Goal: Navigation & Orientation: Find specific page/section

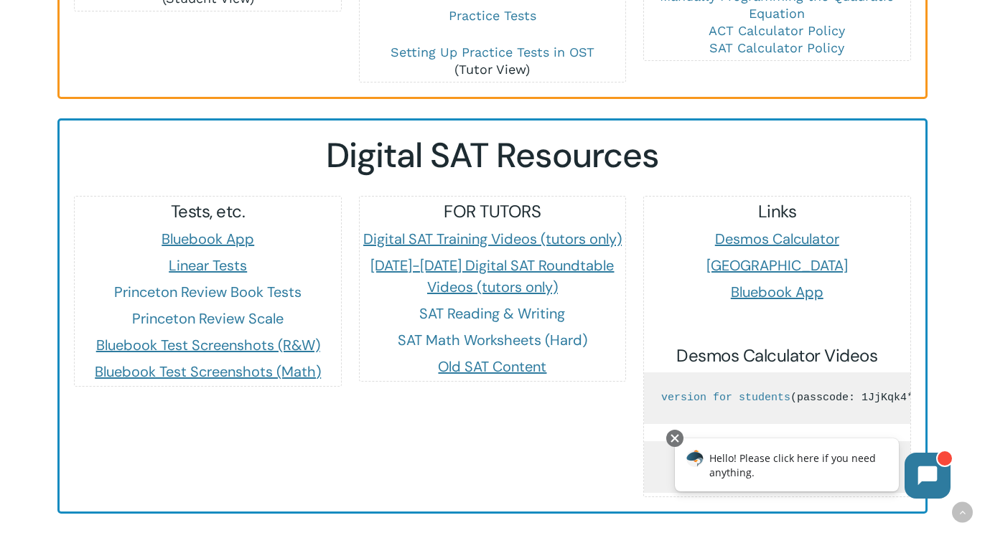
scroll to position [1263, 0]
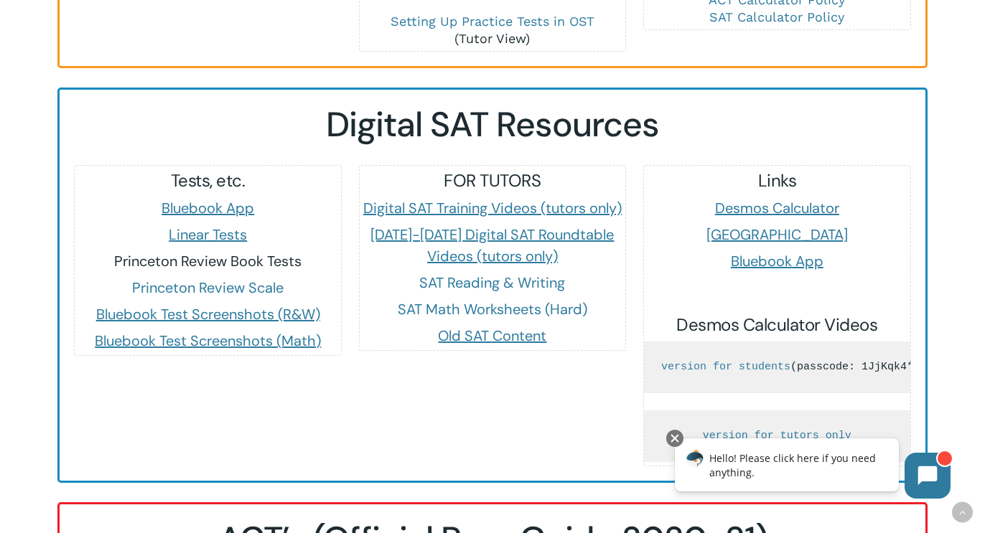
click at [233, 252] on link "Princeton Review Book Tests" at bounding box center [207, 261] width 187 height 19
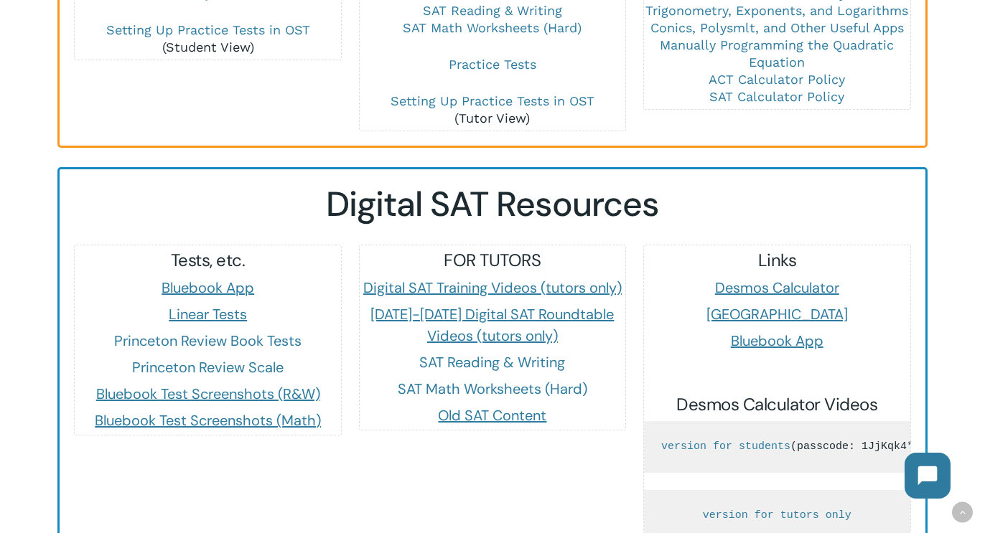
scroll to position [1329, 0]
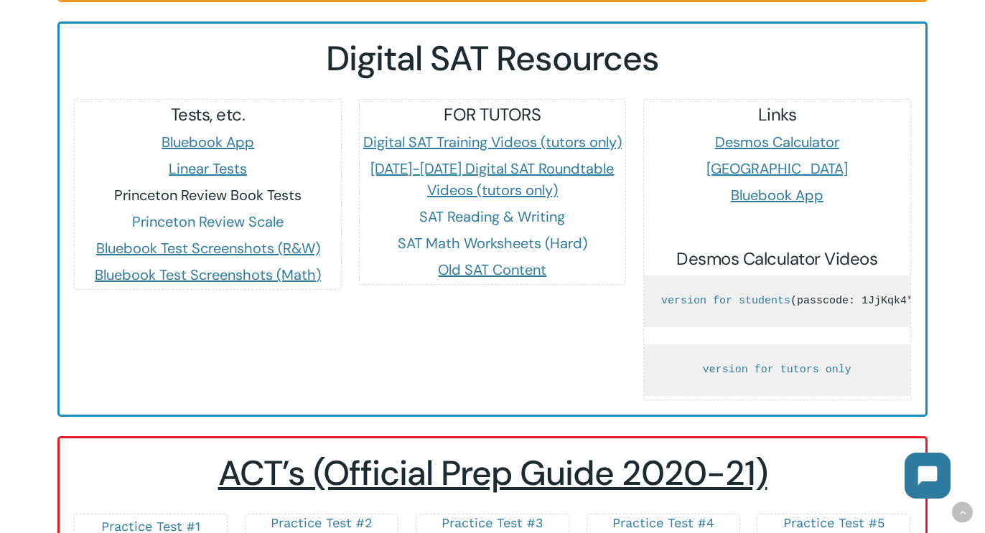
click at [221, 186] on link "Princeton Review Book Tests" at bounding box center [207, 195] width 187 height 19
